Goal: Information Seeking & Learning: Learn about a topic

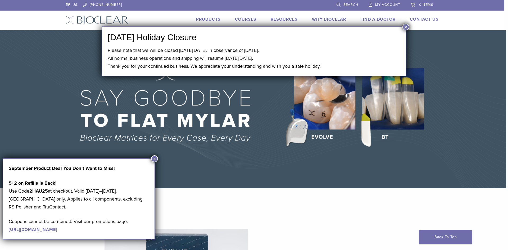
click at [406, 26] on button "×" at bounding box center [405, 27] width 7 height 7
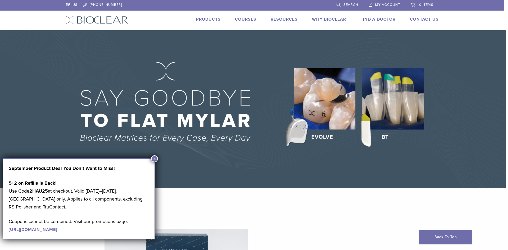
click at [153, 159] on button "×" at bounding box center [154, 158] width 7 height 7
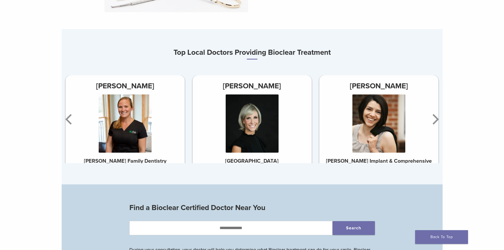
scroll to position [309, 0]
click at [434, 121] on icon "Next" at bounding box center [434, 119] width 11 height 32
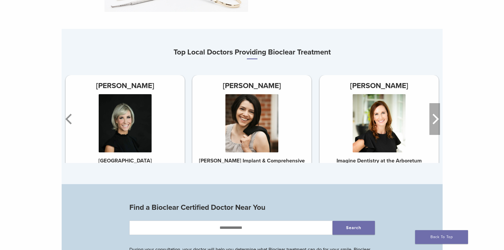
click at [434, 121] on icon "Next" at bounding box center [434, 119] width 11 height 32
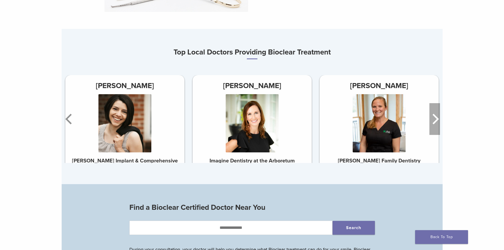
click at [434, 121] on icon "Next" at bounding box center [434, 119] width 11 height 32
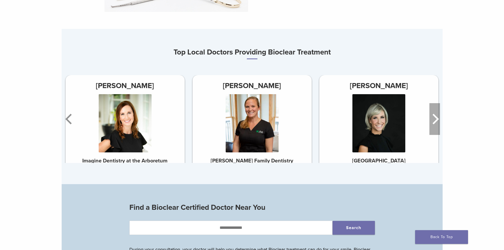
click at [434, 121] on icon "Next" at bounding box center [434, 119] width 11 height 32
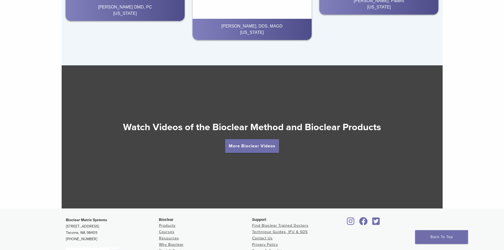
scroll to position [852, 0]
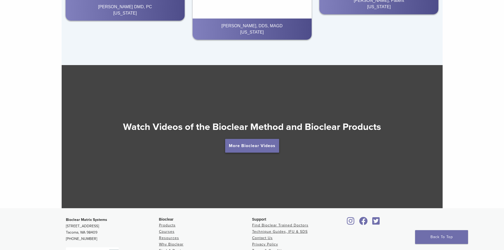
click at [242, 148] on link "More Bioclear Videos" at bounding box center [252, 146] width 54 height 14
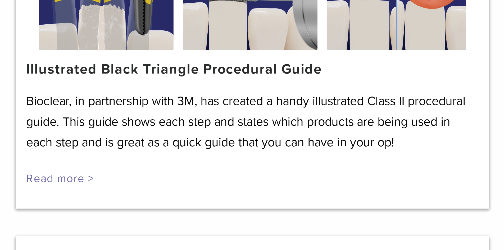
click at [86, 218] on link "Read more >" at bounding box center [83, 217] width 26 height 5
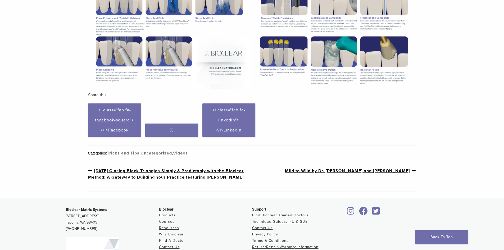
scroll to position [226, 0]
click at [186, 169] on link "Previous post: [DATE] Closing Black Triangles Simply & Predictably with the Bio…" at bounding box center [170, 173] width 164 height 13
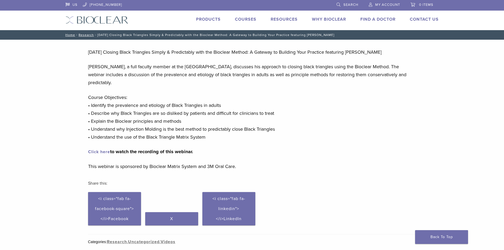
click at [208, 18] on link "Products" at bounding box center [208, 19] width 25 height 5
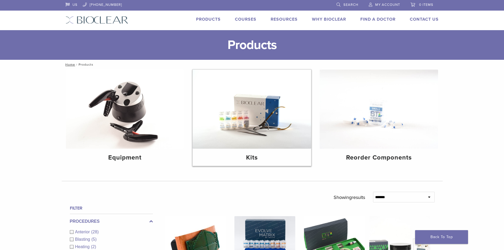
click at [238, 123] on img at bounding box center [251, 109] width 118 height 79
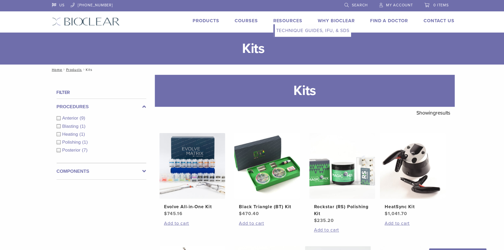
click at [292, 28] on link "Technique Guides, IFU, & SDS" at bounding box center [307, 28] width 71 height 12
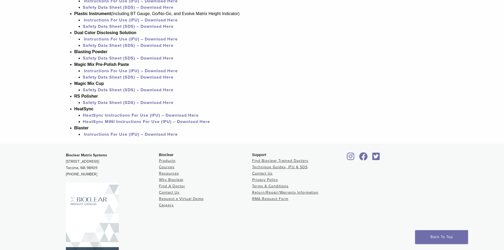
scroll to position [504, 0]
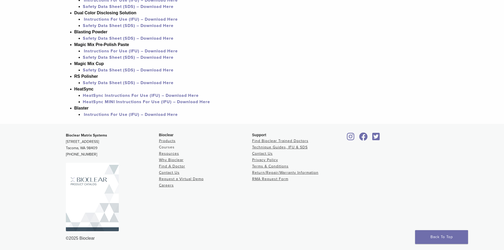
click at [170, 146] on link "Courses" at bounding box center [167, 147] width 16 height 4
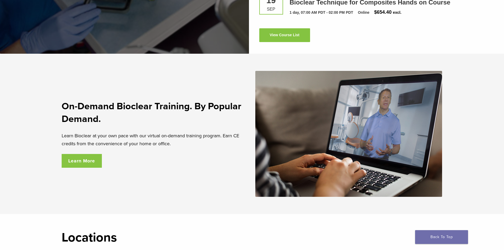
scroll to position [869, 0]
click at [82, 162] on link "Learn More" at bounding box center [82, 161] width 40 height 14
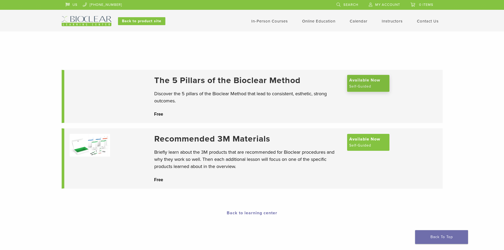
click at [362, 83] on span "Available Now" at bounding box center [364, 80] width 31 height 6
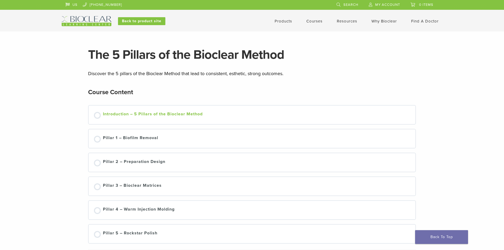
click at [116, 114] on div "Introduction – 5 Pillars of the Bioclear Method" at bounding box center [153, 115] width 100 height 8
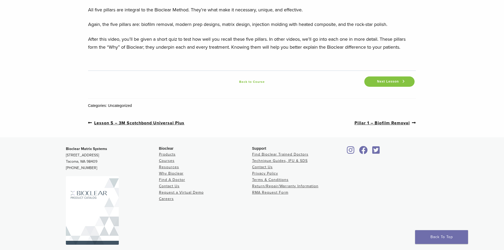
scroll to position [783, 0]
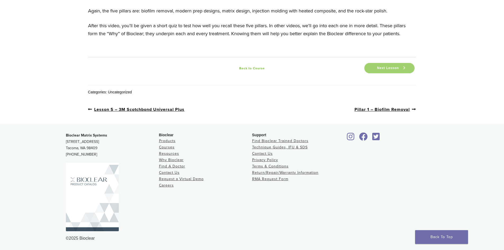
click at [387, 69] on span "Next Lesson" at bounding box center [388, 68] width 28 height 4
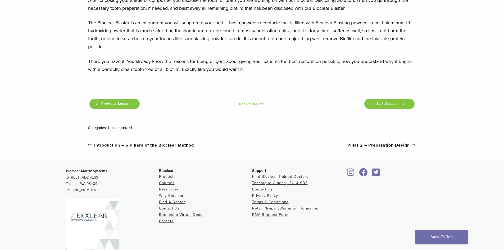
scroll to position [621, 0]
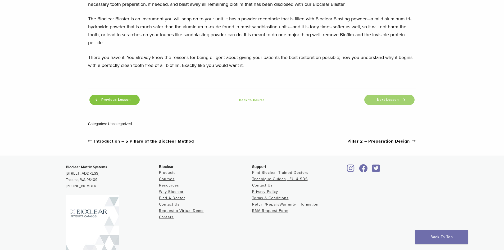
click at [392, 97] on link "Next Lesson" at bounding box center [389, 100] width 50 height 10
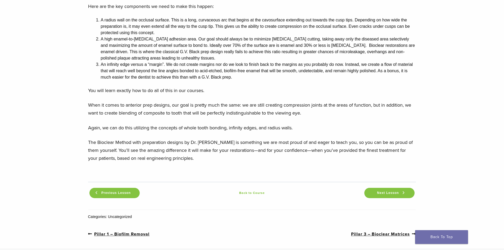
scroll to position [499, 0]
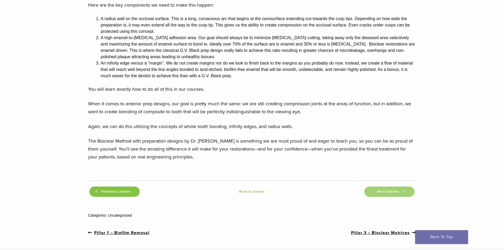
click at [386, 190] on span "Next Lesson" at bounding box center [388, 192] width 28 height 4
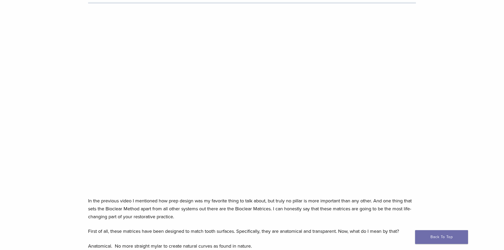
scroll to position [77, 0]
